Goal: Task Accomplishment & Management: Complete application form

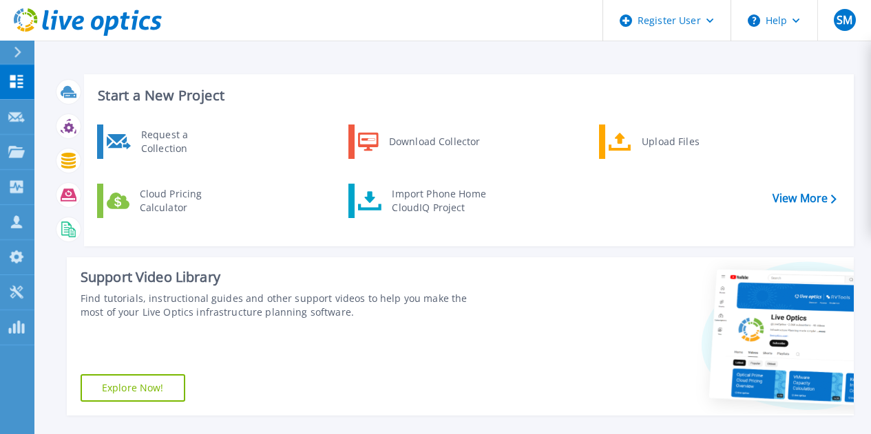
scroll to position [299, 0]
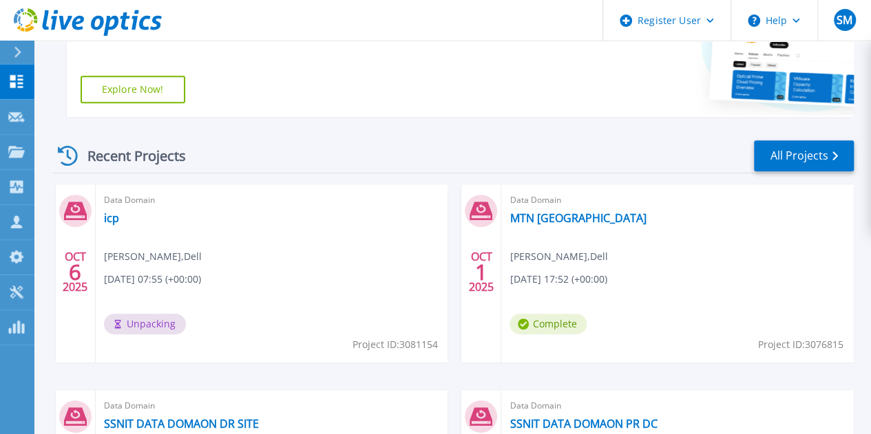
click at [178, 268] on div "Data Domain icp [PERSON_NAME] , Dell [DATE] 07:55 (+00:00) Unpacking Project ID…" at bounding box center [272, 273] width 352 height 178
click at [270, 295] on div "Data Domain icp [PERSON_NAME] , Dell [DATE] 07:55 (+00:00) Unpacking Project ID…" at bounding box center [272, 273] width 352 height 178
click at [81, 211] on icon at bounding box center [75, 211] width 23 height 18
click at [19, 158] on icon at bounding box center [16, 152] width 17 height 12
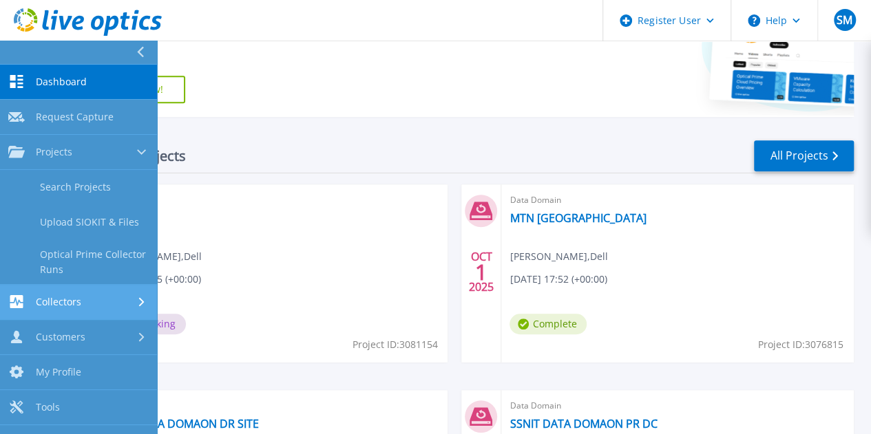
click at [94, 307] on div "Collectors" at bounding box center [78, 301] width 140 height 13
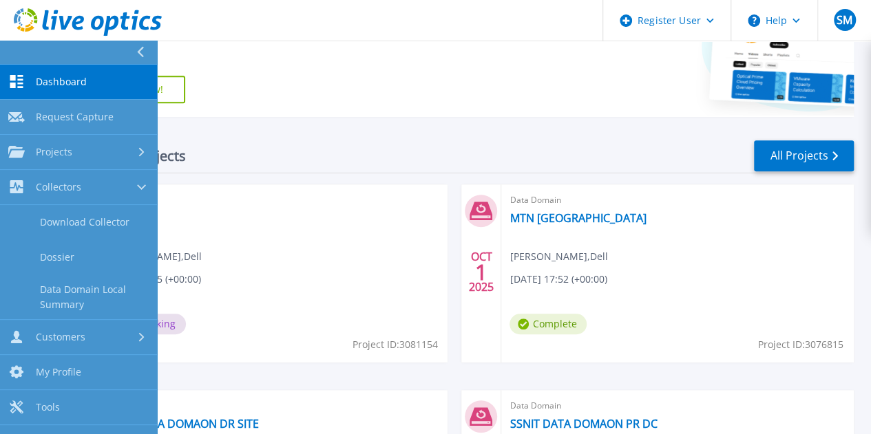
click at [333, 78] on div "Support Video Library Find tutorials, instructional guides and other support vi…" at bounding box center [278, 38] width 423 height 158
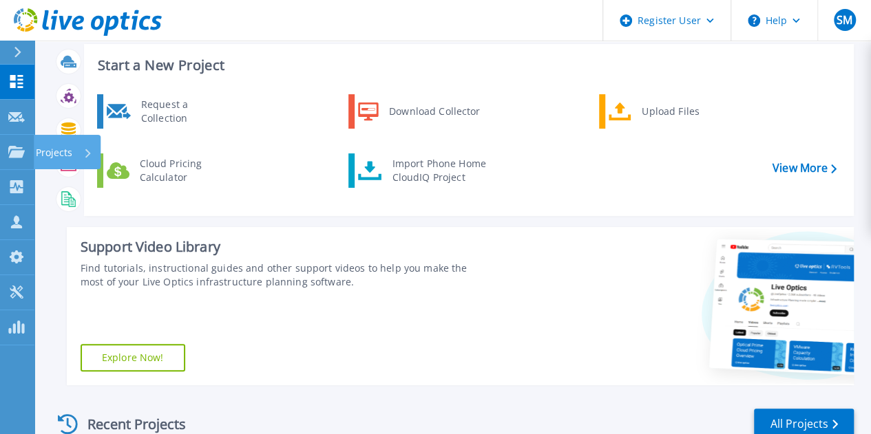
scroll to position [23, 0]
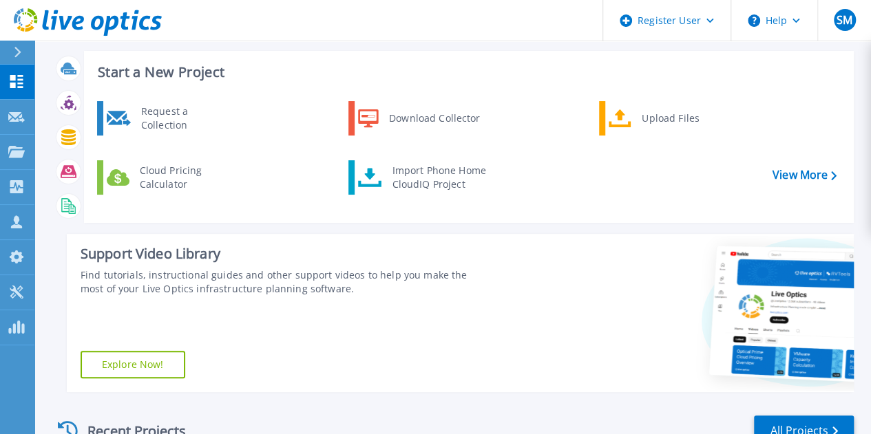
click at [19, 52] on icon at bounding box center [17, 52] width 7 height 11
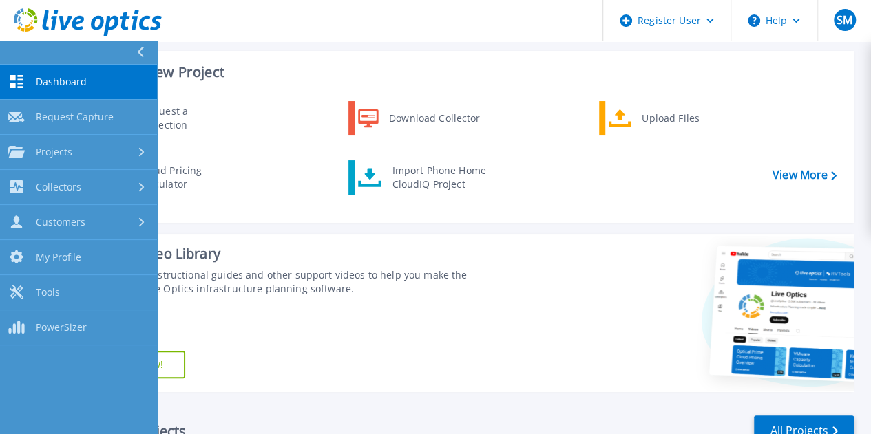
click at [50, 87] on link "Dashboard Dashboard" at bounding box center [78, 82] width 157 height 35
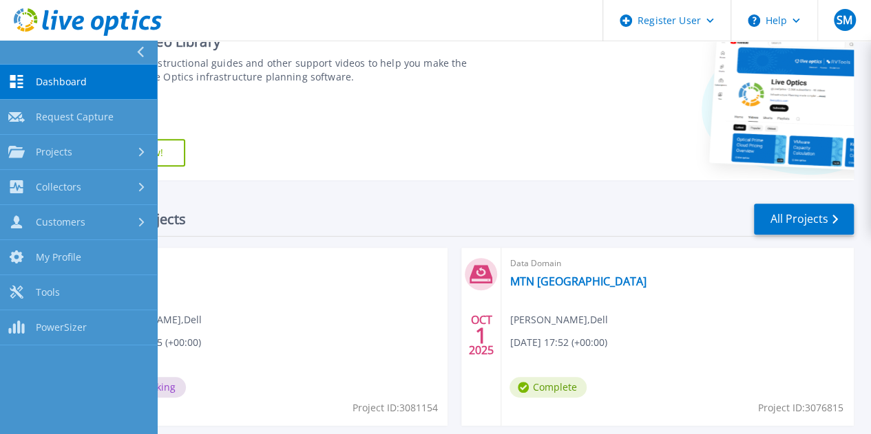
scroll to position [230, 0]
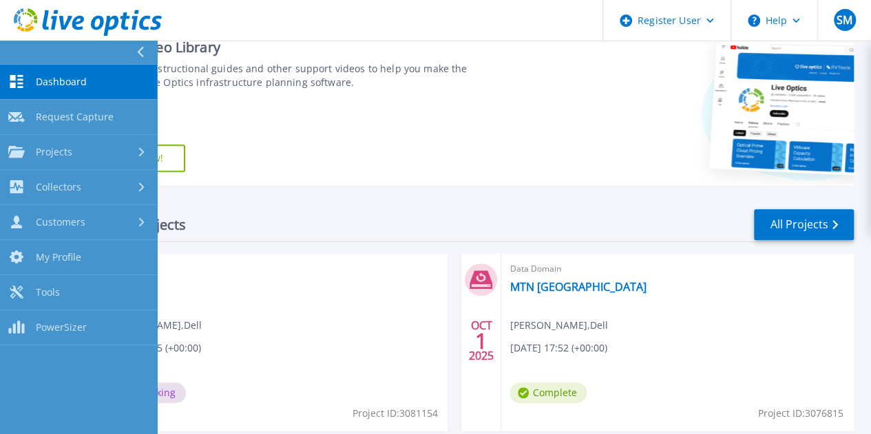
click at [312, 162] on div "Support Video Library Find tutorials, instructional guides and other support vi…" at bounding box center [278, 107] width 423 height 158
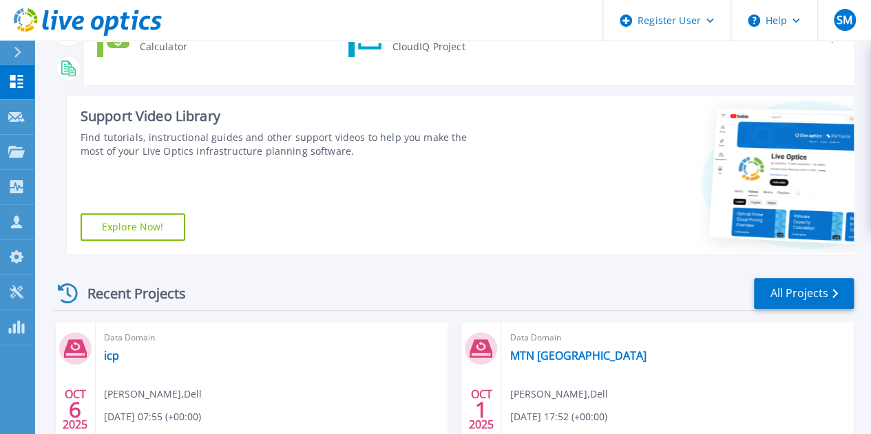
scroll to position [0, 0]
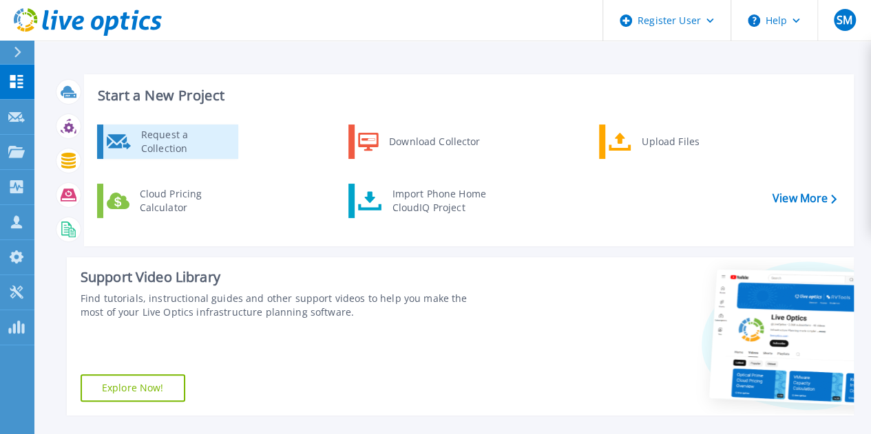
click at [202, 136] on div "Request a Collection" at bounding box center [184, 142] width 100 height 28
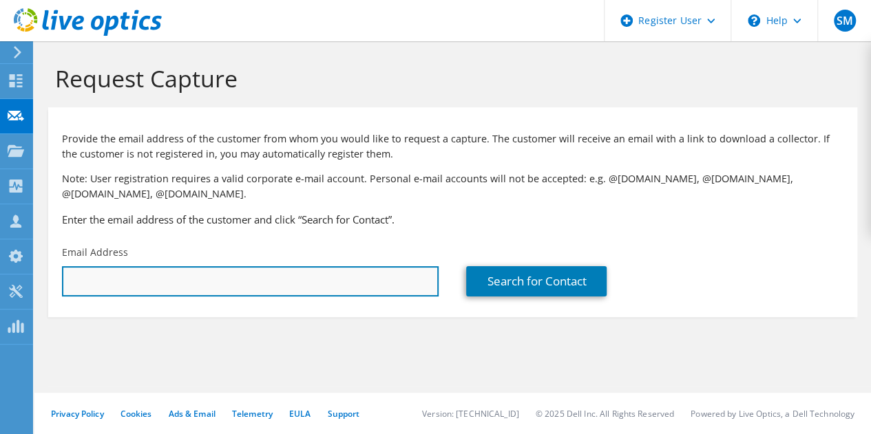
click at [343, 279] on input "text" at bounding box center [250, 281] width 376 height 30
click at [244, 276] on input "arshad" at bounding box center [250, 281] width 376 height 30
drag, startPoint x: 200, startPoint y: 281, endPoint x: 0, endPoint y: 278, distance: 199.6
click at [0, 278] on div "SM Dell User Srood Merza Srood.Merza@dell.com Dell My Profile Log Out \n Help E…" at bounding box center [435, 217] width 871 height 434
type input "a"
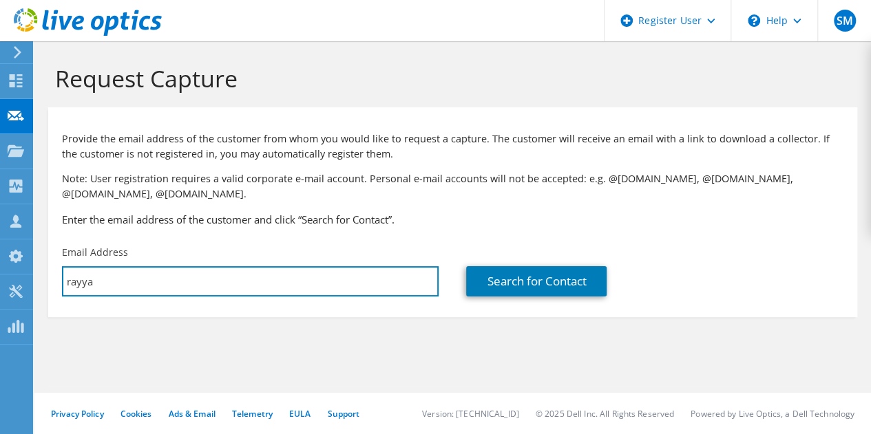
type input "rayyan.arshad@icp.gov.ae"
drag, startPoint x: 198, startPoint y: 279, endPoint x: 42, endPoint y: 276, distance: 156.2
click at [42, 276] on section "Request Capture Provide the email address of the customer from whom you would l…" at bounding box center [452, 213] width 836 height 345
